Goal: Task Accomplishment & Management: Manage account settings

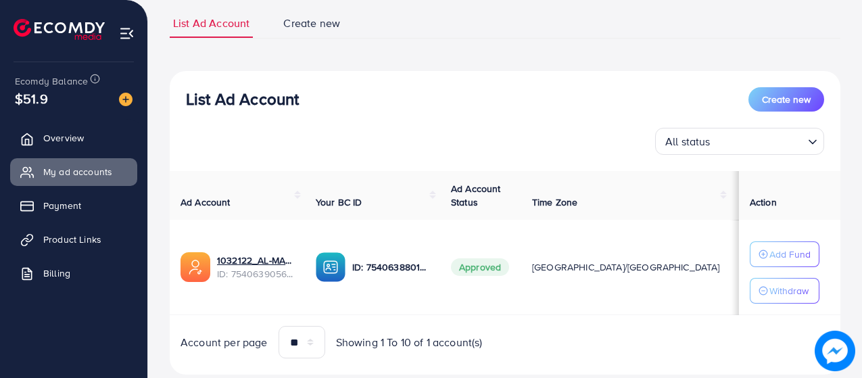
scroll to position [126, 0]
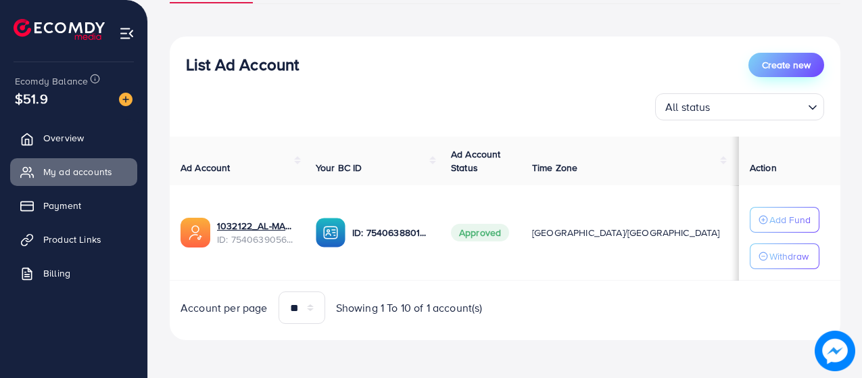
click at [778, 68] on span "Create new" at bounding box center [786, 65] width 49 height 14
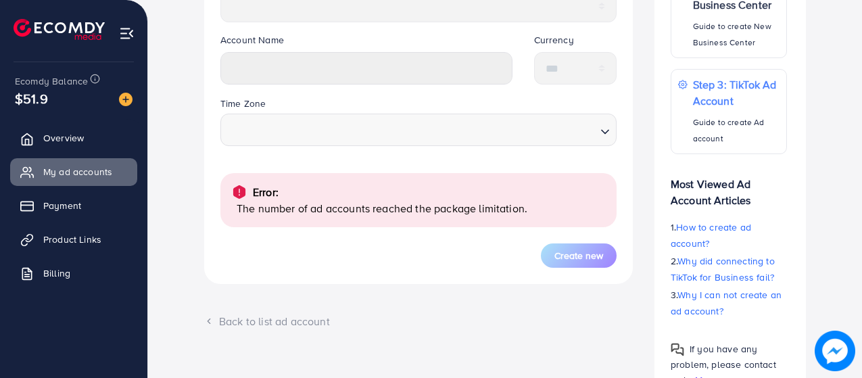
scroll to position [406, 0]
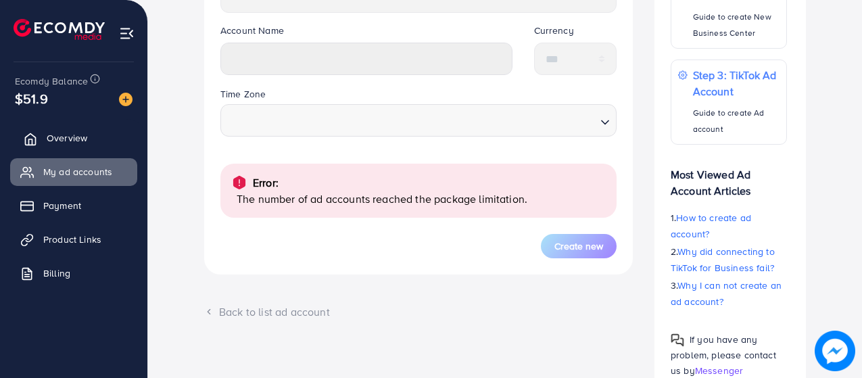
click at [51, 126] on link "Overview" at bounding box center [73, 137] width 127 height 27
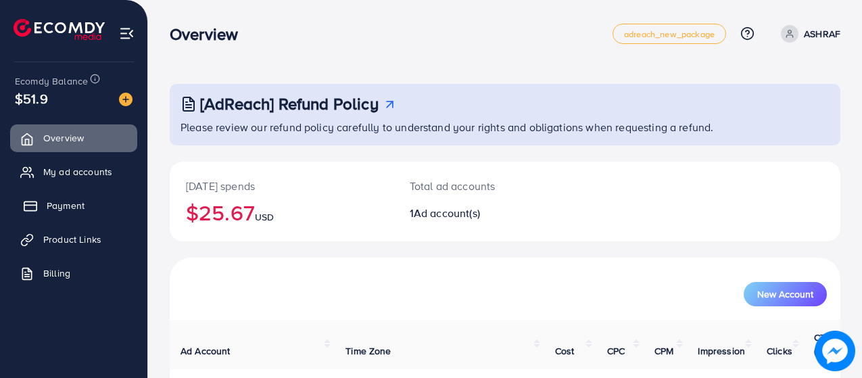
click at [109, 205] on link "Payment" at bounding box center [73, 205] width 127 height 27
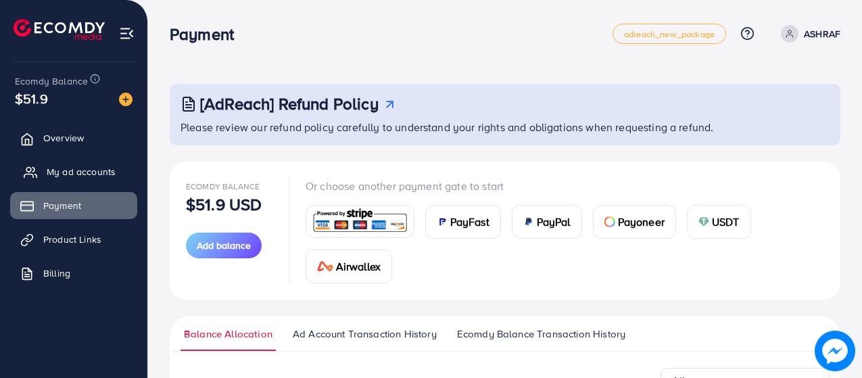
click at [97, 172] on span "My ad accounts" at bounding box center [81, 172] width 69 height 14
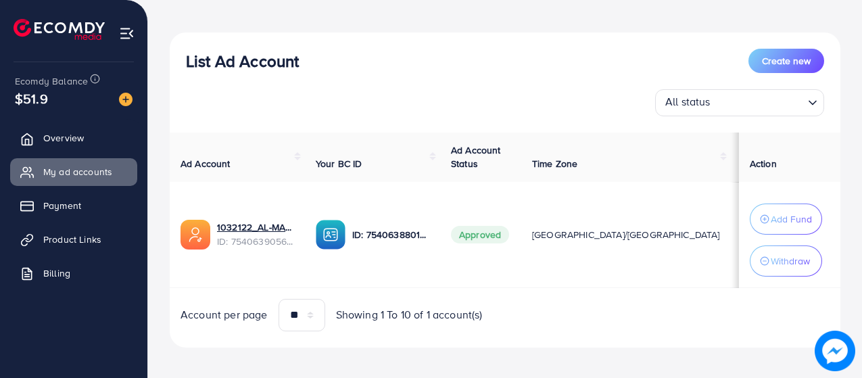
scroll to position [144, 0]
